Goal: Information Seeking & Learning: Learn about a topic

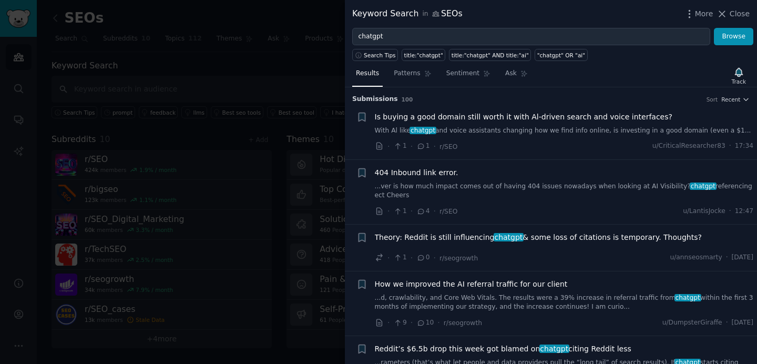
click at [191, 49] on div at bounding box center [378, 182] width 757 height 364
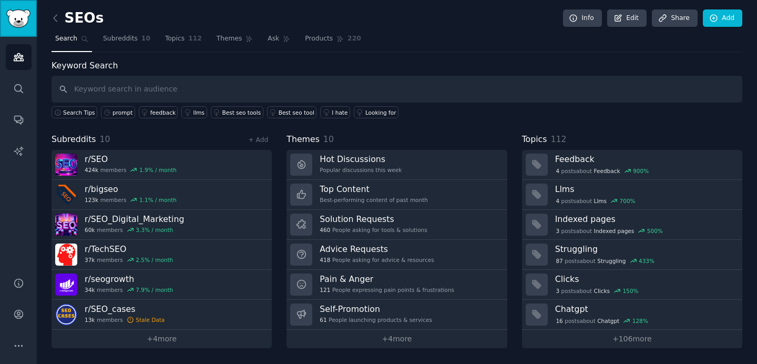
click at [19, 22] on img "Sidebar" at bounding box center [18, 18] width 24 height 18
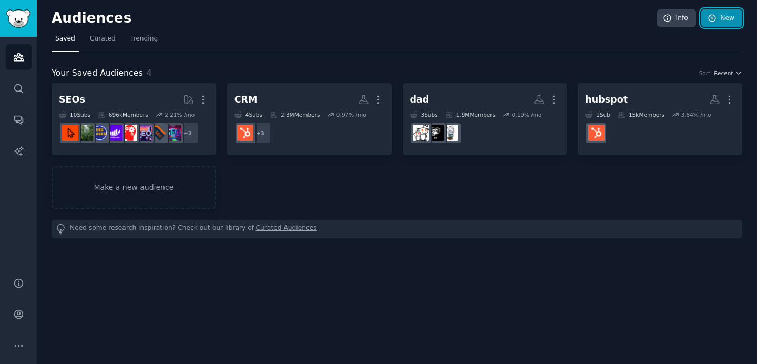
click at [723, 14] on link "New" at bounding box center [722, 18] width 41 height 18
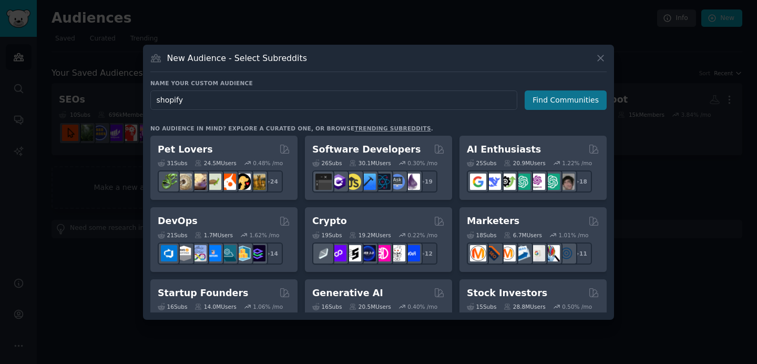
type input "shopify"
click at [595, 96] on button "Find Communities" at bounding box center [566, 99] width 82 height 19
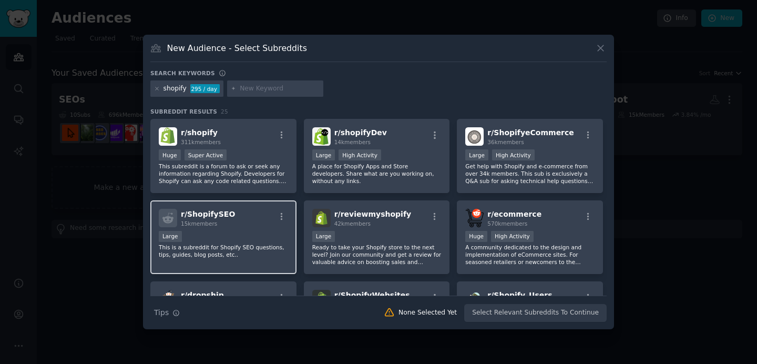
click at [218, 231] on div "Large" at bounding box center [223, 237] width 129 height 13
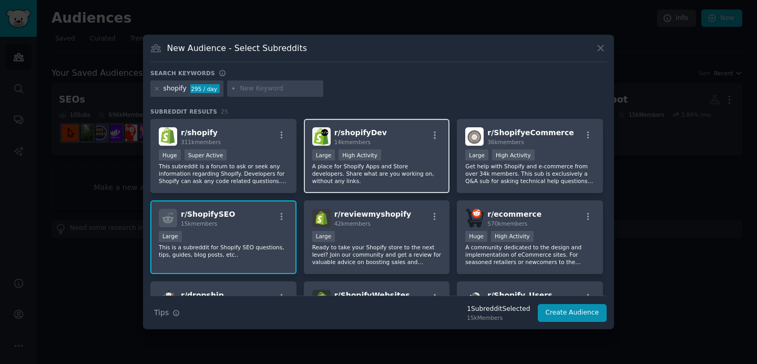
click at [401, 156] on div ">= 80th percentile for submissions / day Large High Activity" at bounding box center [376, 155] width 129 height 13
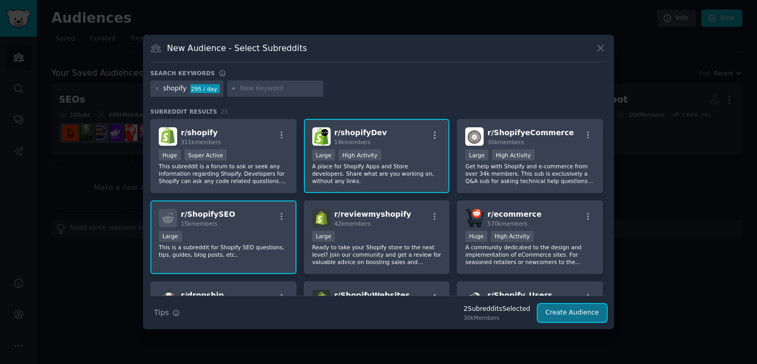
click at [558, 312] on button "Create Audience" at bounding box center [572, 313] width 69 height 18
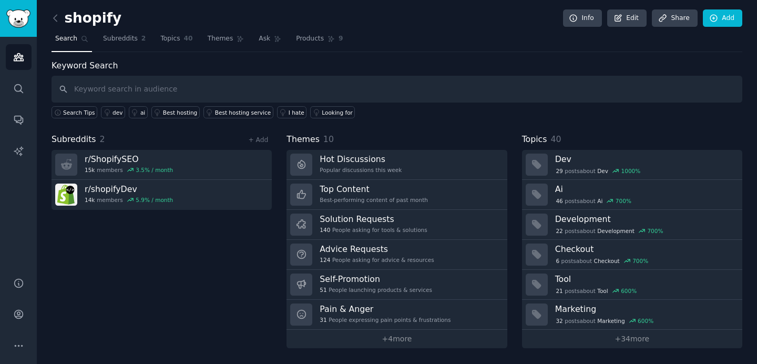
click at [296, 93] on input "text" at bounding box center [397, 89] width 691 height 27
type input "chatgp"
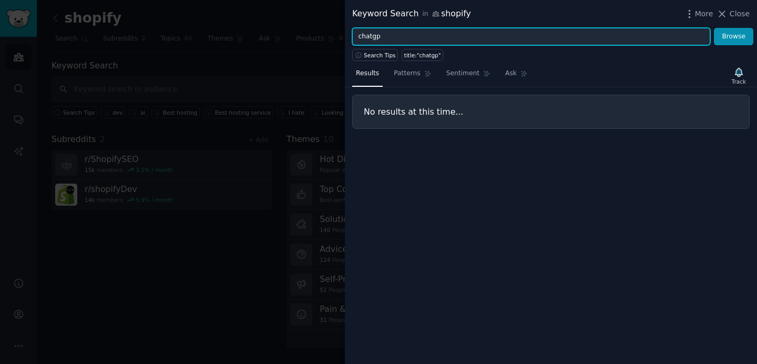
click at [421, 31] on input "chatgp" at bounding box center [531, 37] width 358 height 18
click at [420, 35] on input "chatgp" at bounding box center [531, 37] width 358 height 18
type input "chatgpt"
click at [714, 28] on button "Browse" at bounding box center [733, 37] width 39 height 18
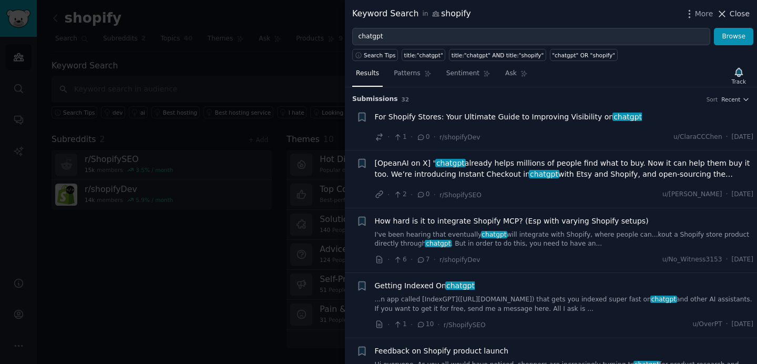
click at [739, 17] on span "Close" at bounding box center [740, 13] width 20 height 11
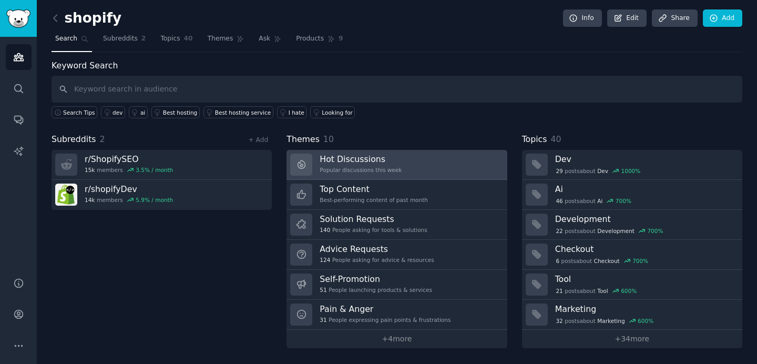
click at [433, 172] on link "Hot Discussions Popular discussions this week" at bounding box center [397, 165] width 220 height 30
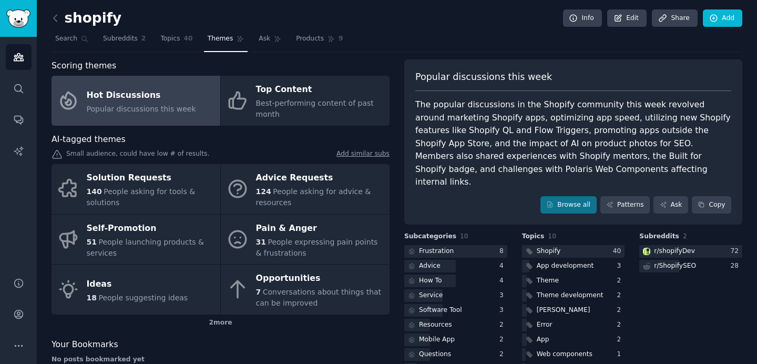
scroll to position [11, 0]
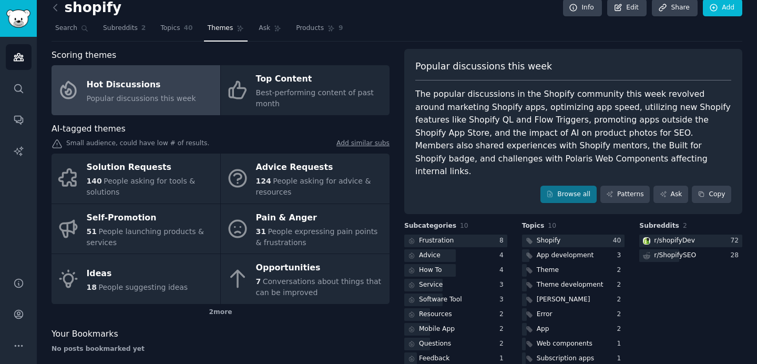
click at [503, 129] on div "The popular discussions in the Shopify community this week revolved around mark…" at bounding box center [574, 133] width 316 height 90
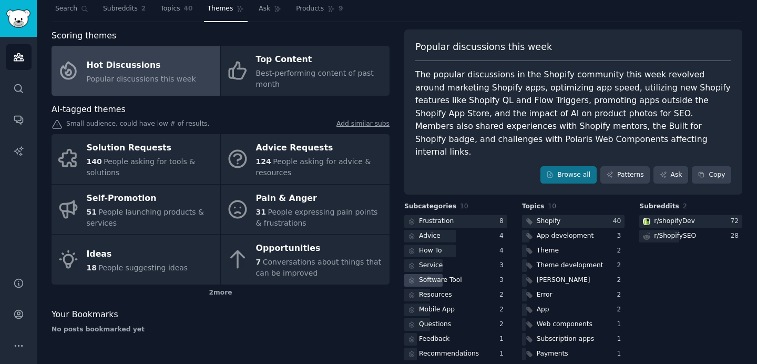
click at [469, 274] on div "Software Tool" at bounding box center [455, 280] width 103 height 13
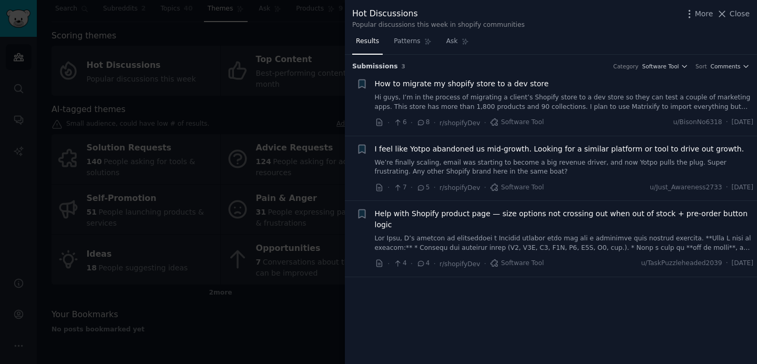
click at [308, 48] on div at bounding box center [378, 182] width 757 height 364
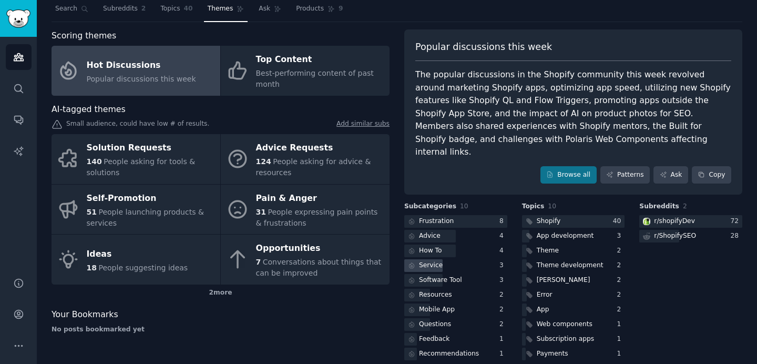
click at [454, 259] on div "Service" at bounding box center [455, 265] width 103 height 13
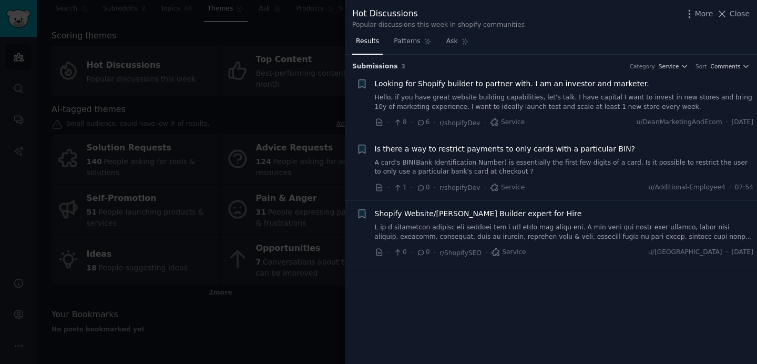
click at [575, 99] on link "Hello, if you have great website building capabilities, let's talk. I have capi…" at bounding box center [564, 102] width 379 height 18
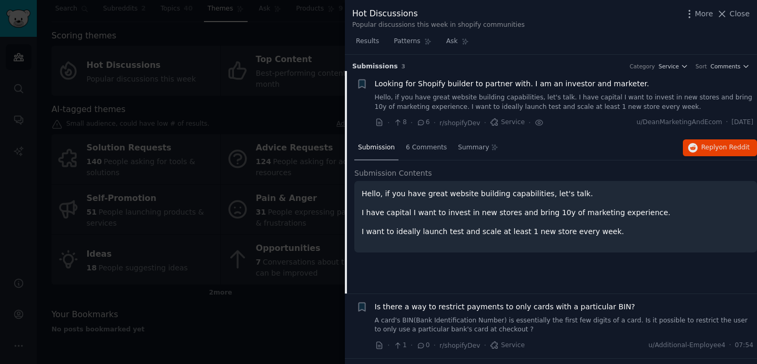
scroll to position [16, 0]
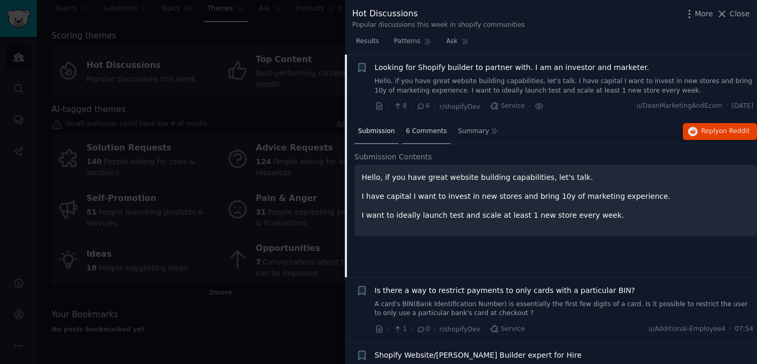
click at [436, 132] on span "6 Comments" at bounding box center [426, 131] width 41 height 9
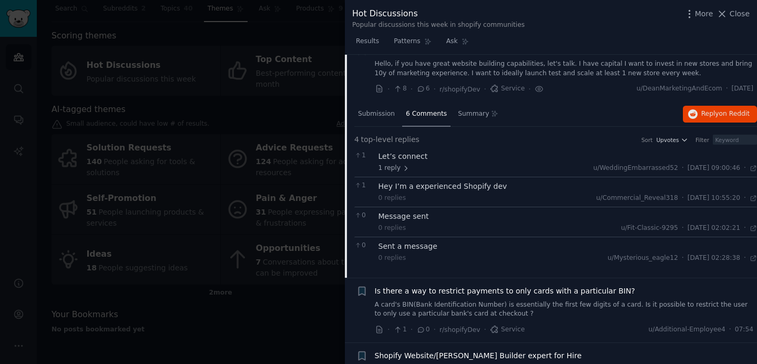
scroll to position [0, 0]
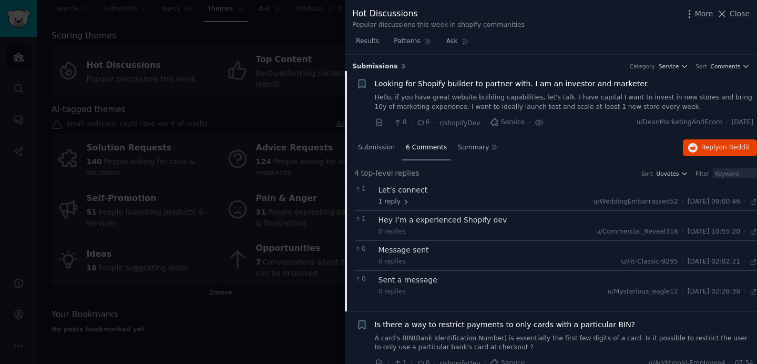
click at [308, 93] on div at bounding box center [378, 182] width 757 height 364
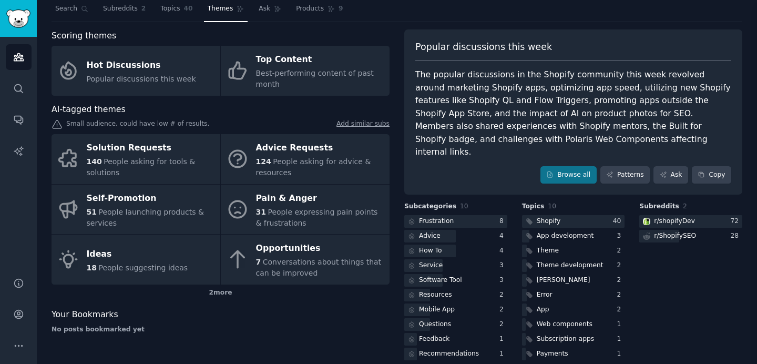
click at [308, 93] on div at bounding box center [378, 182] width 757 height 364
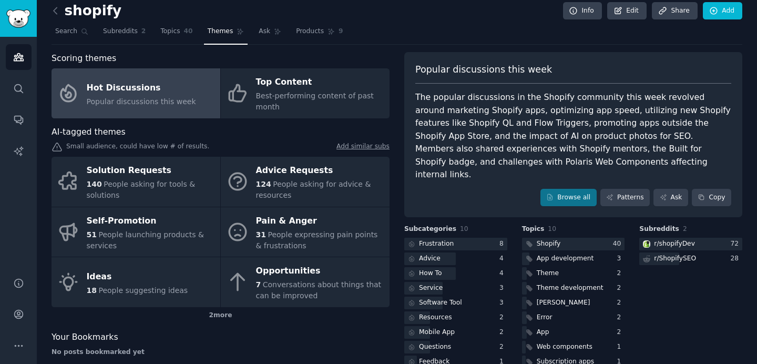
scroll to position [30, 0]
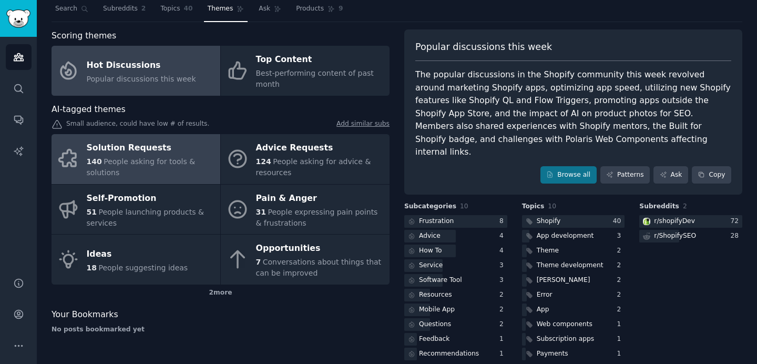
click at [187, 153] on div "Solution Requests" at bounding box center [151, 148] width 128 height 17
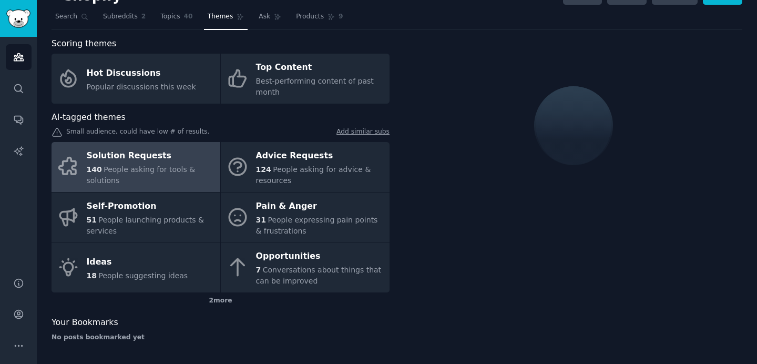
scroll to position [30, 0]
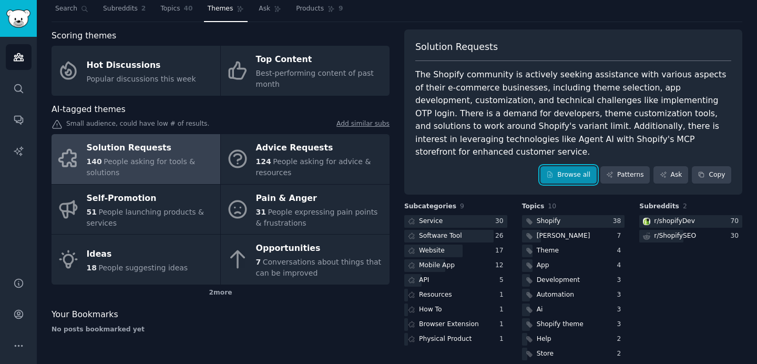
click at [554, 166] on link "Browse all" at bounding box center [569, 175] width 56 height 18
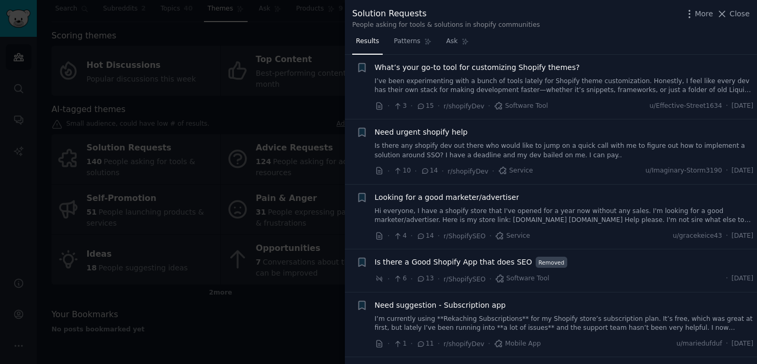
scroll to position [278, 0]
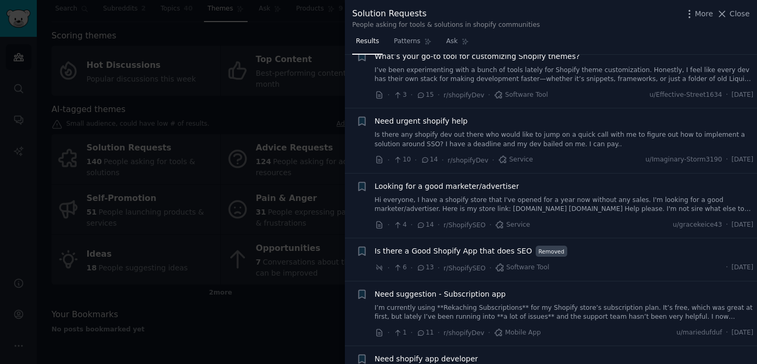
click at [337, 58] on div at bounding box center [378, 182] width 757 height 364
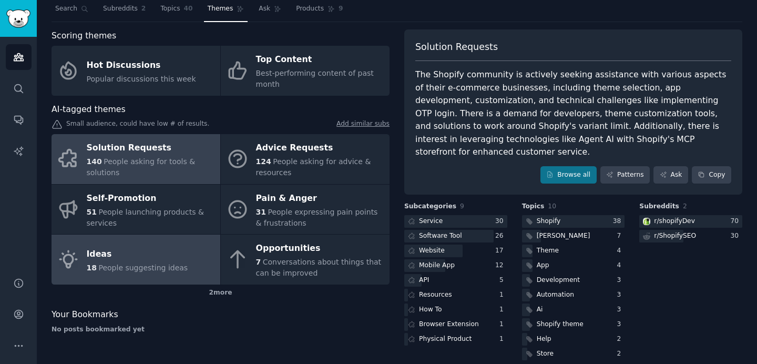
click at [179, 256] on div "Ideas" at bounding box center [138, 254] width 102 height 17
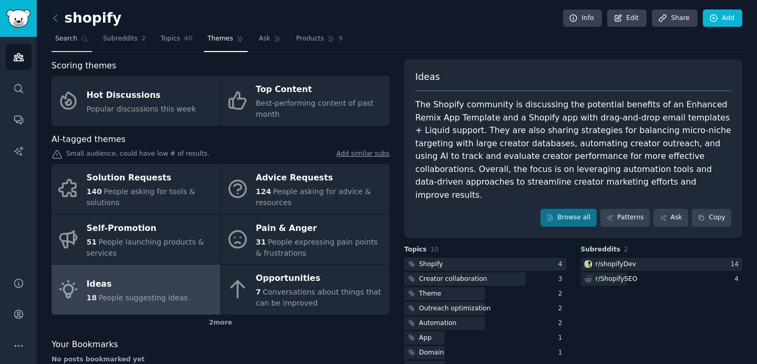
click at [68, 37] on span "Search" at bounding box center [66, 38] width 22 height 9
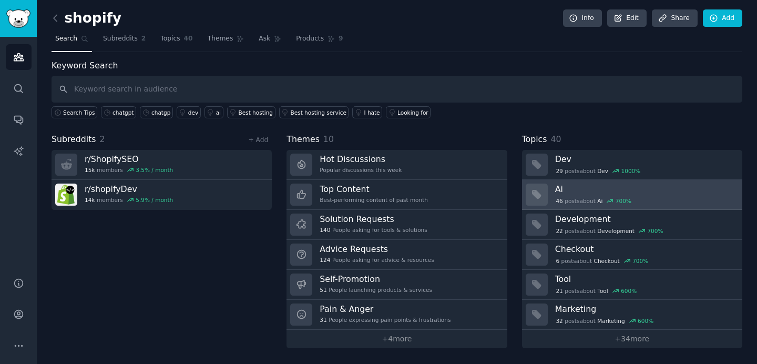
click at [643, 198] on div "46 post s about Ai 700 %" at bounding box center [645, 200] width 180 height 9
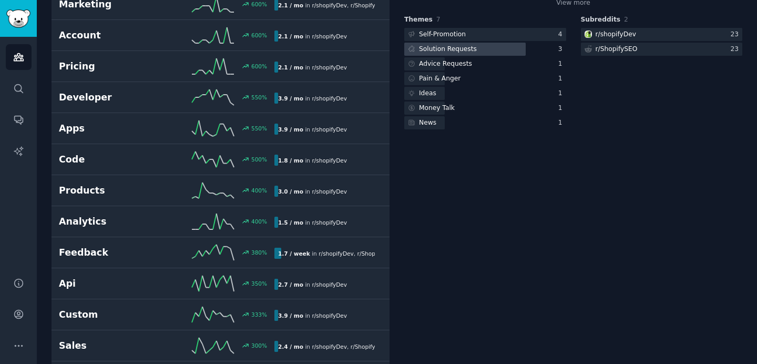
scroll to position [4, 0]
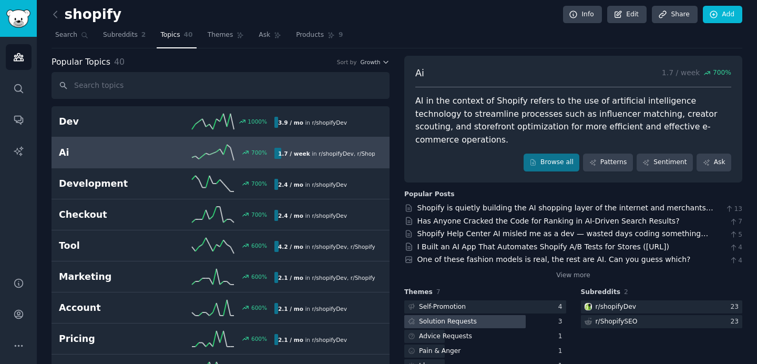
click at [485, 315] on div at bounding box center [465, 321] width 122 height 13
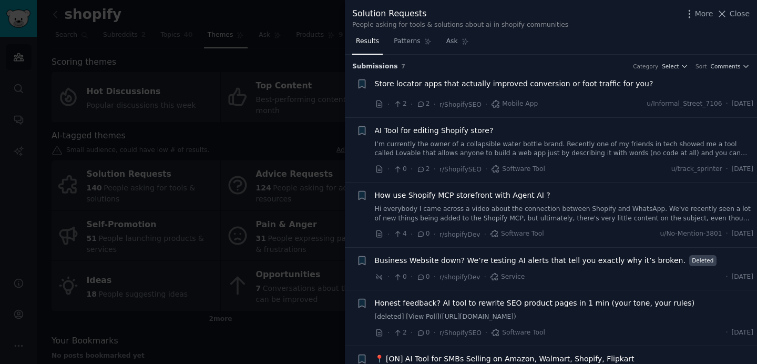
scroll to position [112, 0]
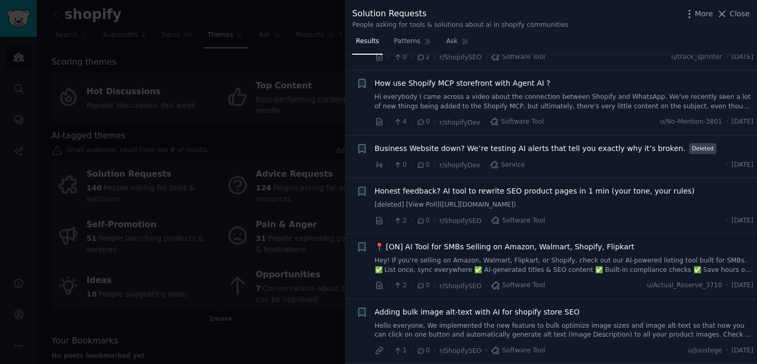
click at [216, 146] on div at bounding box center [378, 182] width 757 height 364
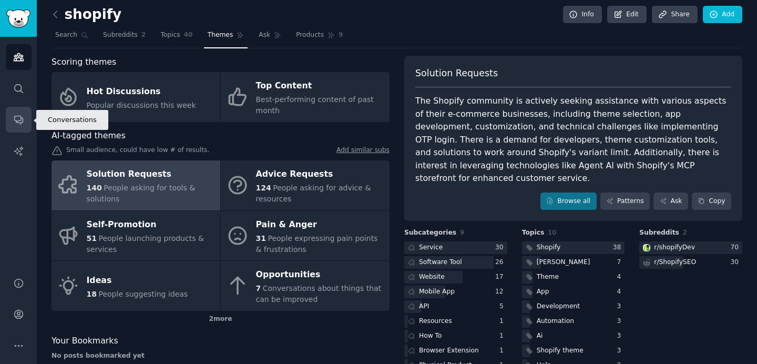
click at [18, 124] on icon "Sidebar" at bounding box center [18, 119] width 11 height 11
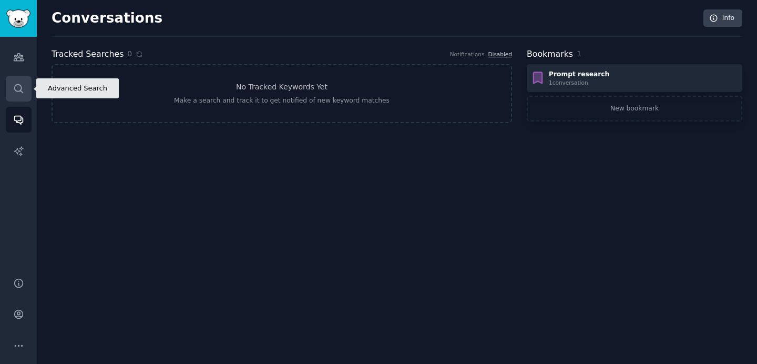
click at [19, 96] on link "Search" at bounding box center [19, 89] width 26 height 26
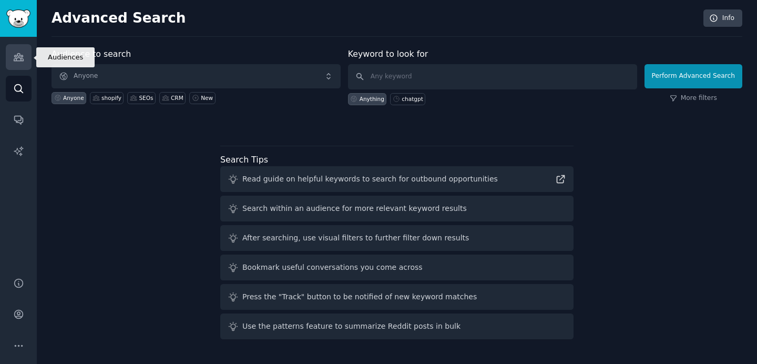
click at [22, 61] on icon "Sidebar" at bounding box center [18, 57] width 11 height 11
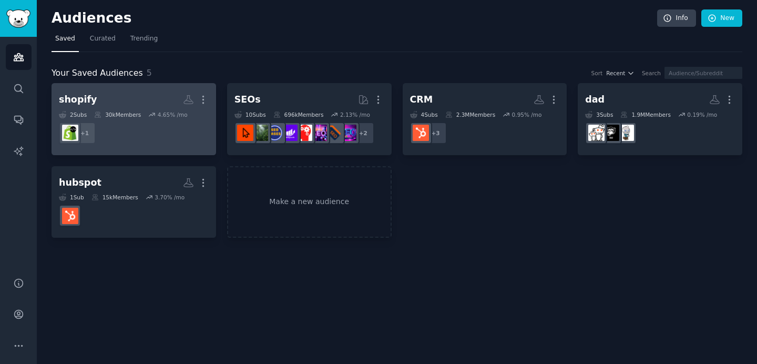
click at [149, 103] on h2 "shopify More" at bounding box center [134, 99] width 150 height 18
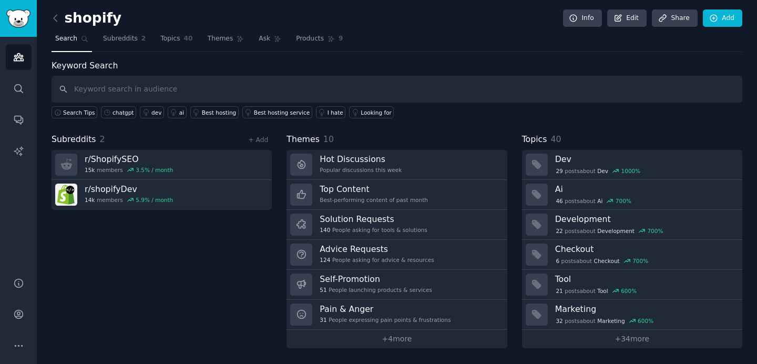
click at [186, 87] on input "text" at bounding box center [397, 89] width 691 height 27
type input "llm"
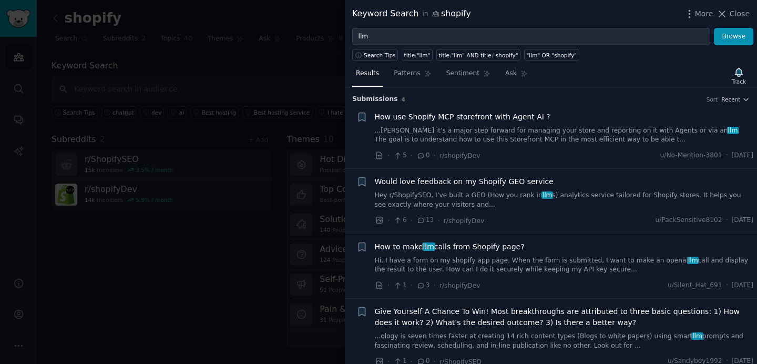
click at [498, 186] on span "Would love feedback on my Shopify GEO service" at bounding box center [464, 181] width 179 height 11
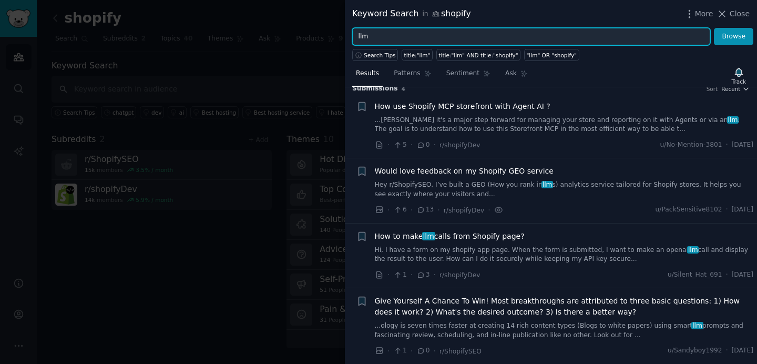
click at [400, 40] on input "llm" at bounding box center [531, 37] width 358 height 18
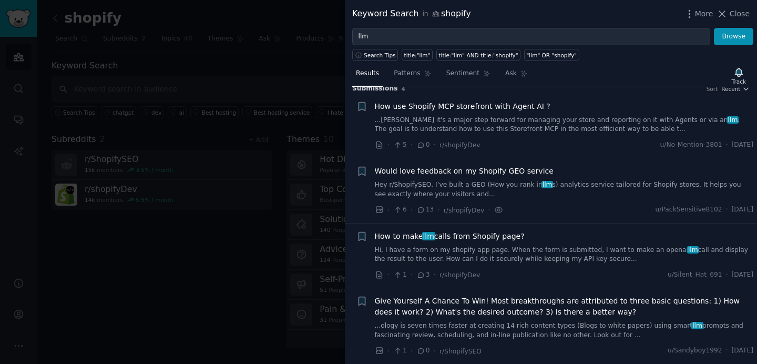
click at [295, 46] on div at bounding box center [378, 182] width 757 height 364
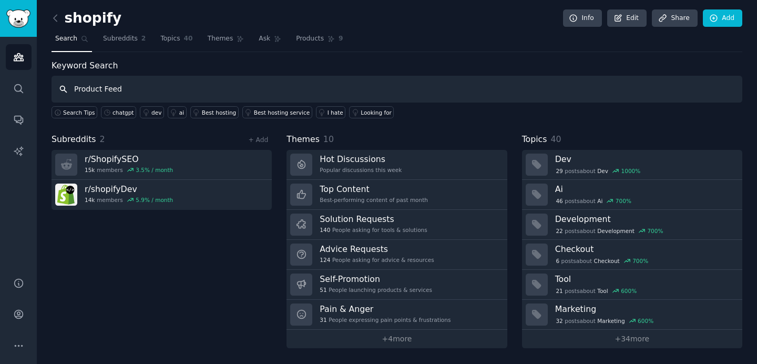
type input "Product Feed"
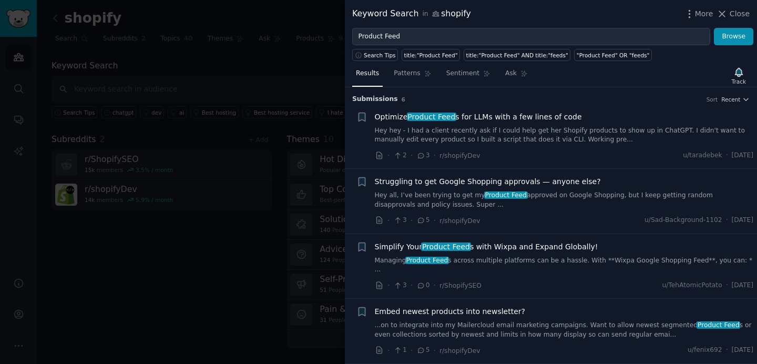
click at [554, 118] on span "Optimize Product Feed s for LLMs with a few lines of code" at bounding box center [478, 117] width 207 height 11
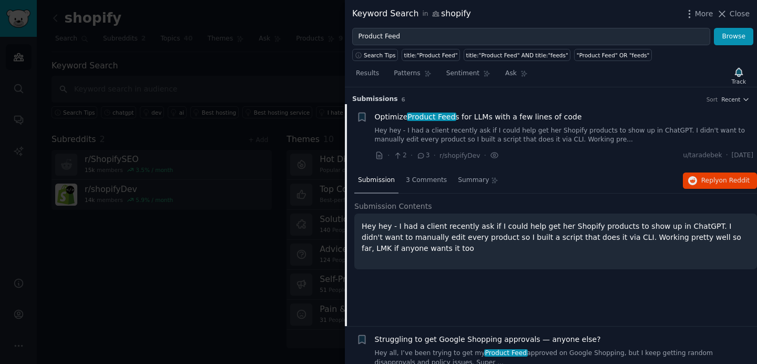
scroll to position [16, 0]
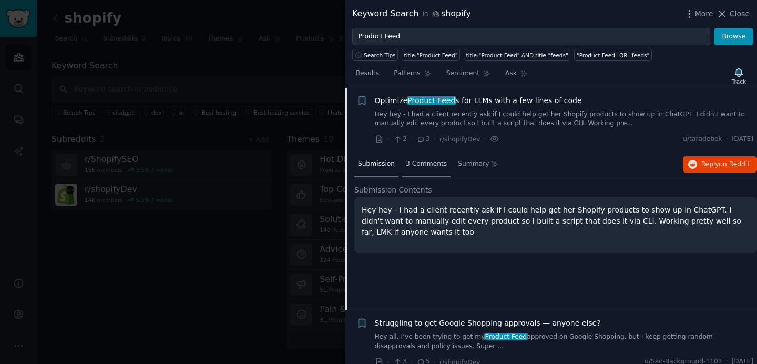
click at [423, 165] on span "3 Comments" at bounding box center [426, 163] width 41 height 9
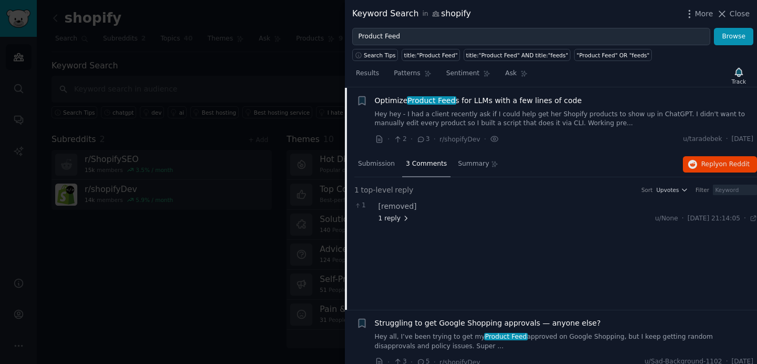
click at [402, 219] on icon at bounding box center [405, 218] width 7 height 7
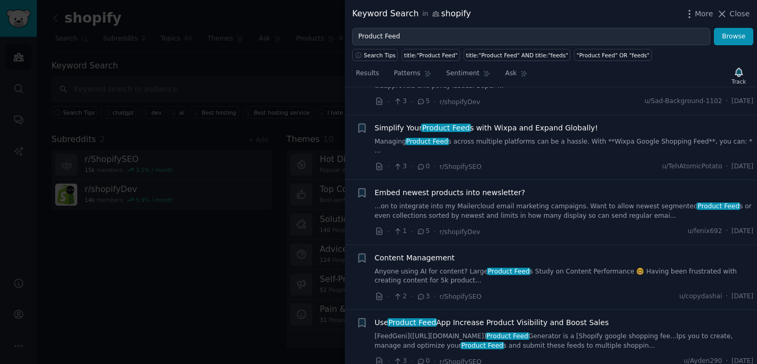
scroll to position [278, 0]
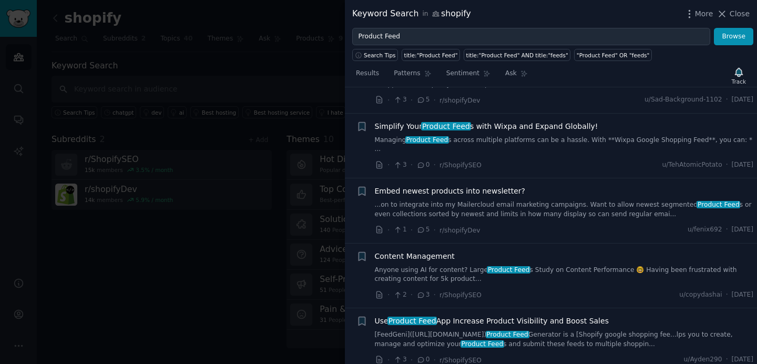
click at [579, 316] on span "Use Product Feed App Increase Product Visibility and Boost Sales" at bounding box center [492, 321] width 234 height 11
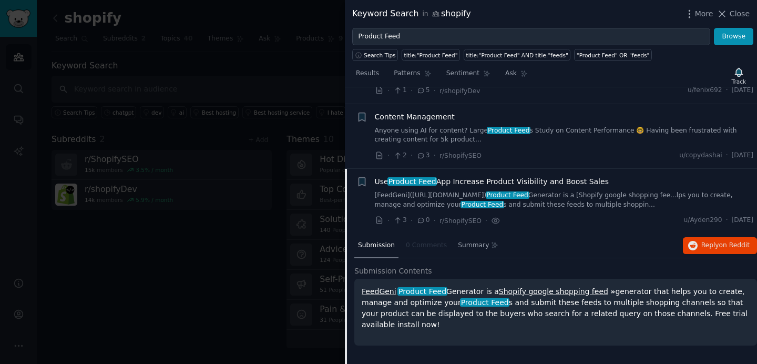
scroll to position [278, 0]
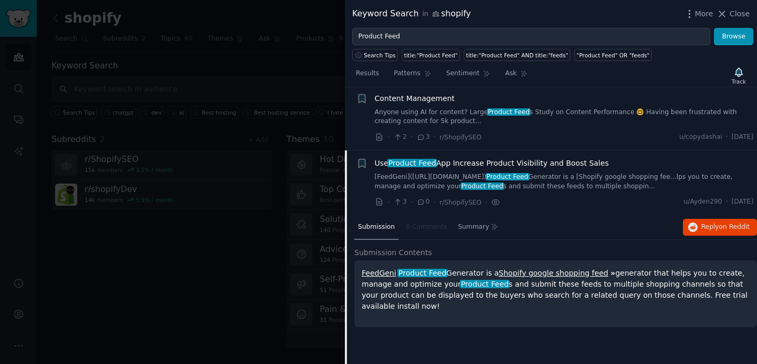
click at [545, 269] on link "Shopify google shopping feed" at bounding box center [553, 273] width 109 height 8
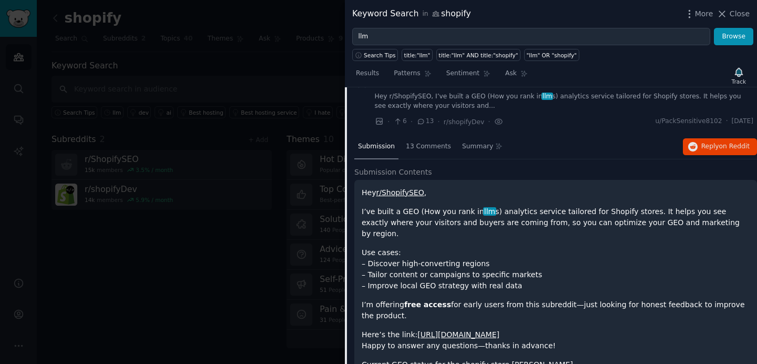
scroll to position [96, 0]
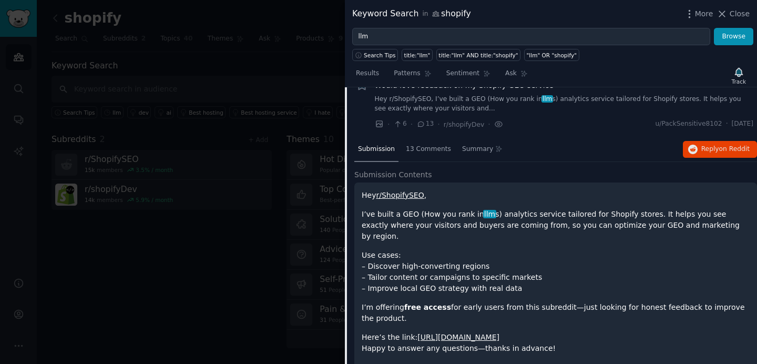
click at [588, 230] on p "I’ve built a GEO (How you rank in llm s) analytics service tailored for Shopify…" at bounding box center [556, 225] width 388 height 33
click at [414, 148] on span "13 Comments" at bounding box center [428, 149] width 45 height 9
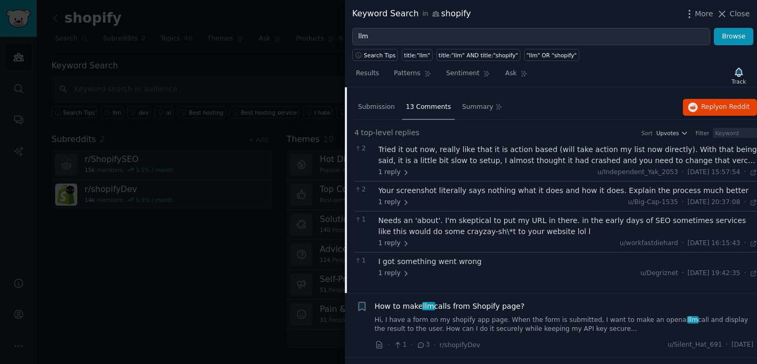
scroll to position [0, 0]
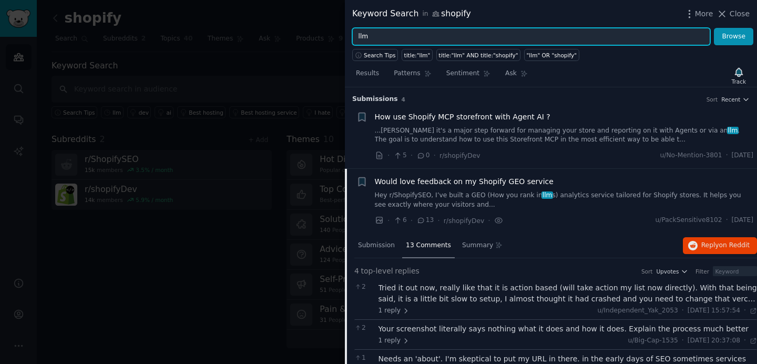
click at [418, 37] on input "llm" at bounding box center [531, 37] width 358 height 18
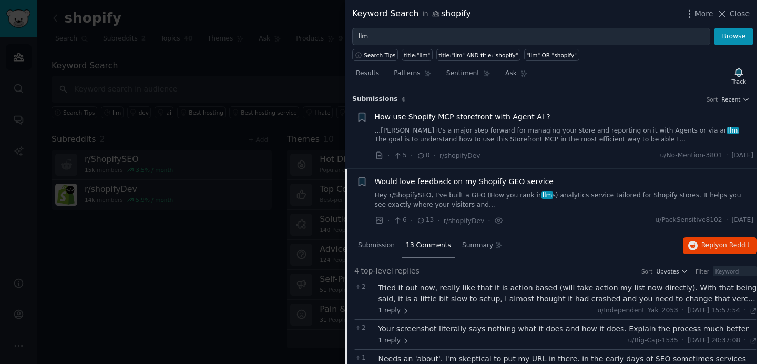
click at [253, 69] on div at bounding box center [378, 182] width 757 height 364
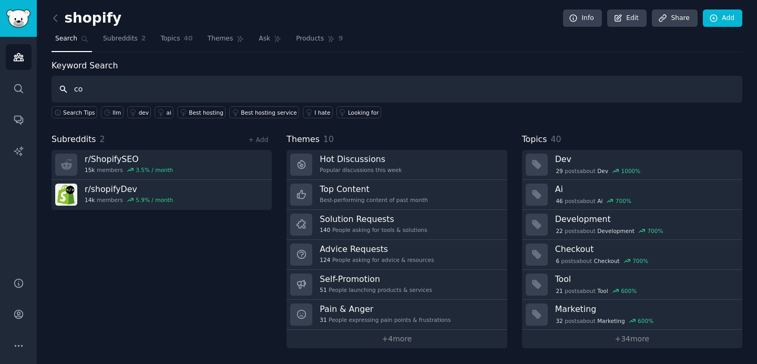
type input "c"
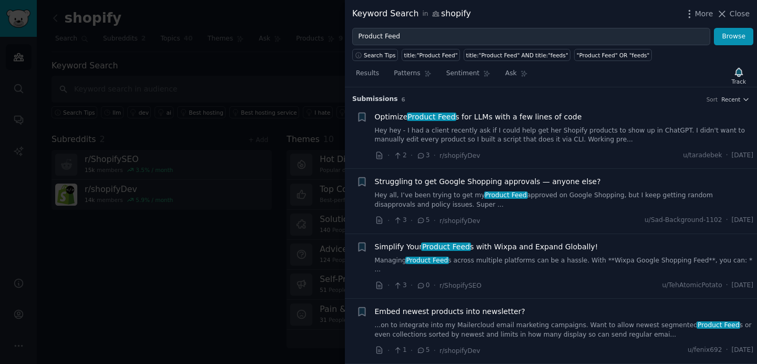
click at [234, 100] on div at bounding box center [378, 182] width 757 height 364
